Goal: Task Accomplishment & Management: Manage account settings

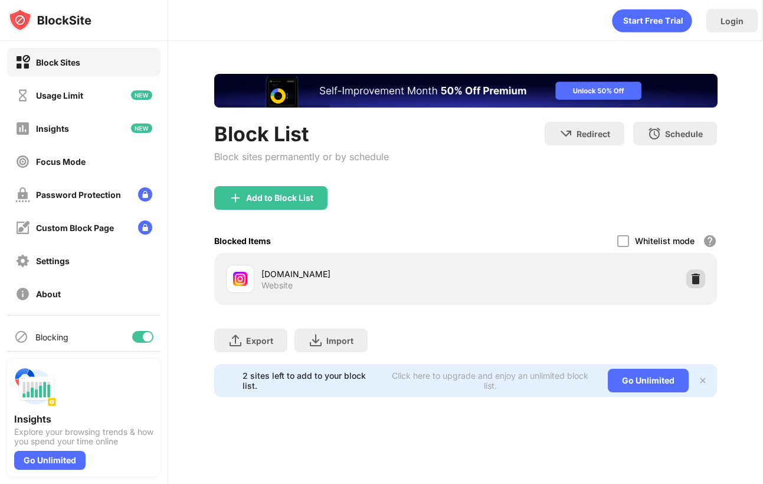
click at [696, 281] on img at bounding box center [696, 279] width 12 height 12
